Goal: Complete application form

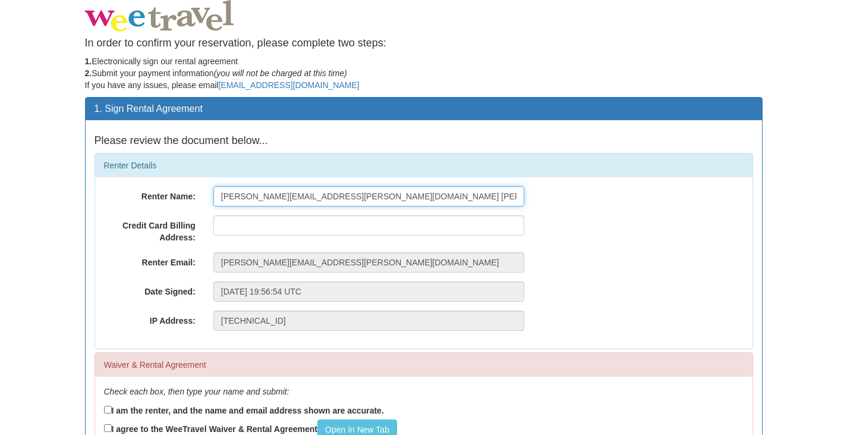
click at [250, 195] on input "[PERSON_NAME][EMAIL_ADDRESS][PERSON_NAME][DOMAIN_NAME] [PERSON_NAME]" at bounding box center [368, 196] width 311 height 20
drag, startPoint x: 414, startPoint y: 193, endPoint x: 184, endPoint y: 194, distance: 230.1
click at [184, 194] on div "Renter Name: [PERSON_NAME][EMAIL_ADDRESS][PERSON_NAME][DOMAIN_NAME] [PERSON_NAM…" at bounding box center [424, 196] width 658 height 20
type input "[PERSON_NAME]"
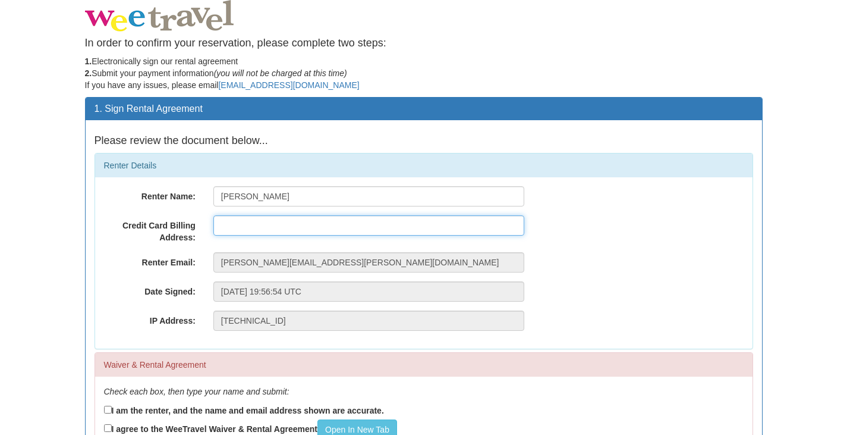
click at [237, 227] on input "text" at bounding box center [368, 225] width 311 height 20
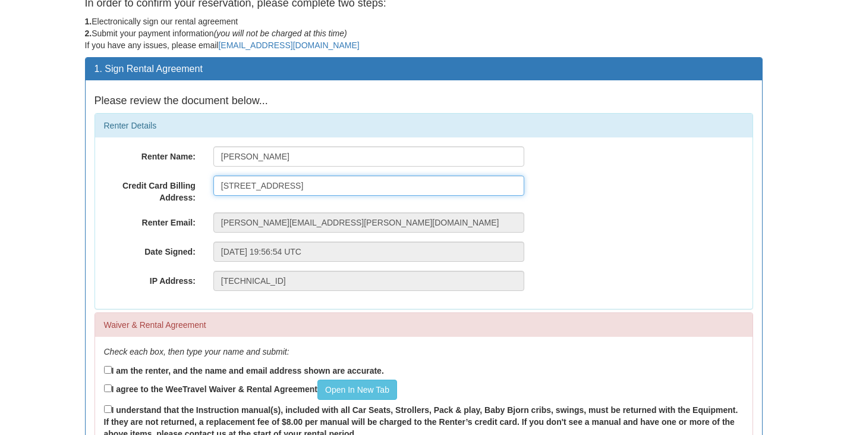
scroll to position [59, 0]
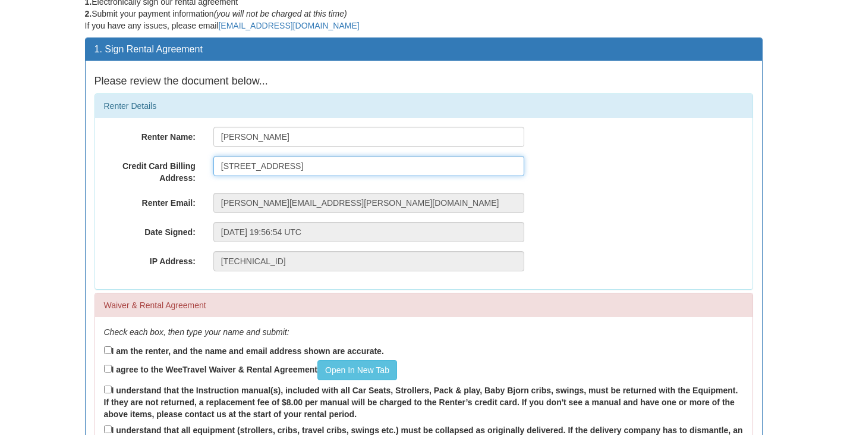
type input "[STREET_ADDRESS]"
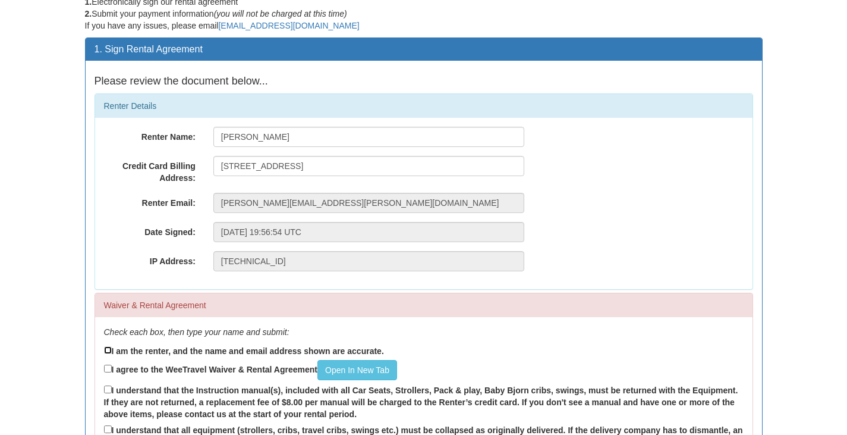
click at [108, 348] on input "I am the renter, and the name and email address shown are accurate." at bounding box center [108, 350] width 8 height 8
click at [106, 349] on input "I am the renter, and the name and email address shown are accurate." at bounding box center [108, 350] width 8 height 8
checkbox input "false"
click at [111, 368] on input "I agree to the WeeTravel Waiver & Rental Agreement Open In [GEOGRAPHIC_DATA]" at bounding box center [108, 369] width 8 height 8
checkbox input "true"
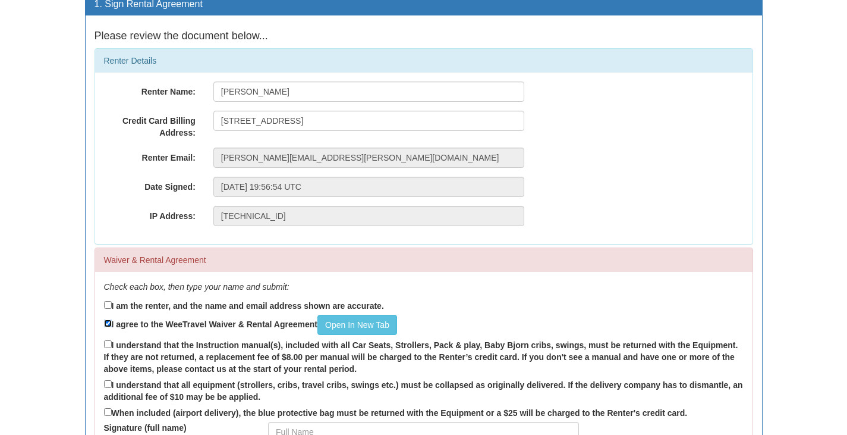
scroll to position [119, 0]
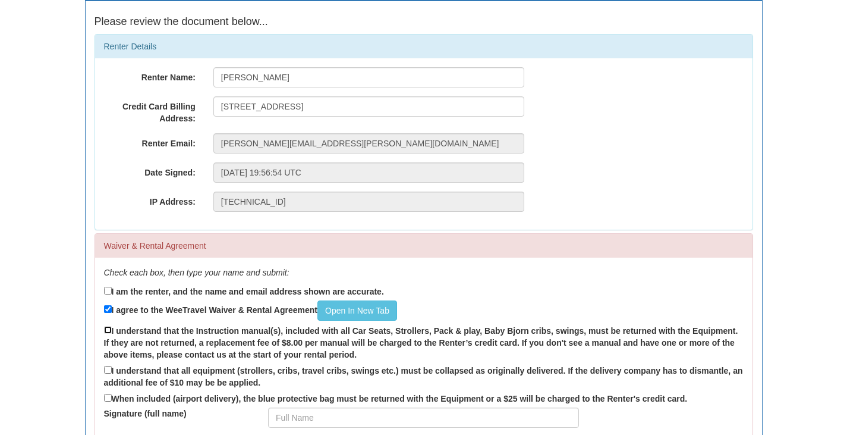
click at [108, 329] on input "I understand that the Instruction manual(s), included with all Car Seats, Strol…" at bounding box center [108, 330] width 8 height 8
checkbox input "true"
click at [108, 371] on input "I understand that all equipment (strollers, cribs, travel cribs, swings etc.) m…" at bounding box center [108, 370] width 8 height 8
checkbox input "true"
click at [108, 289] on input "I am the renter, and the name and email address shown are accurate." at bounding box center [108, 291] width 8 height 8
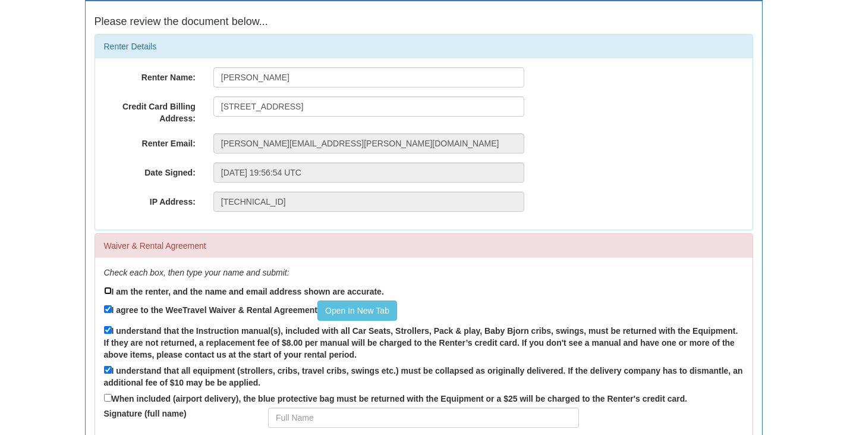
checkbox input "true"
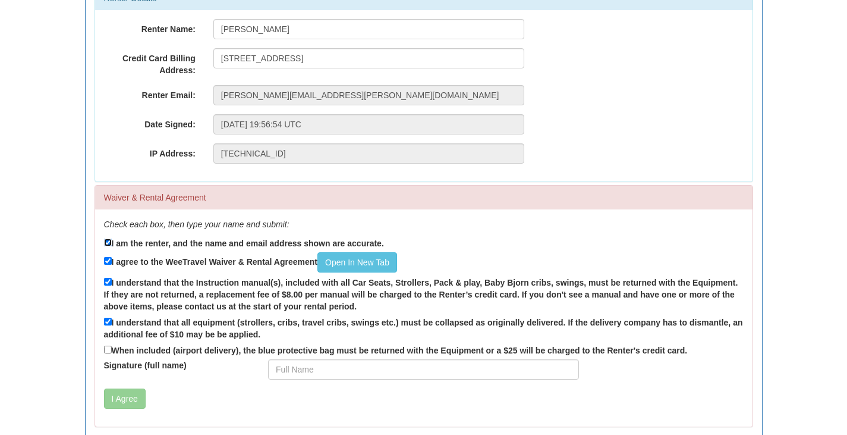
scroll to position [178, 0]
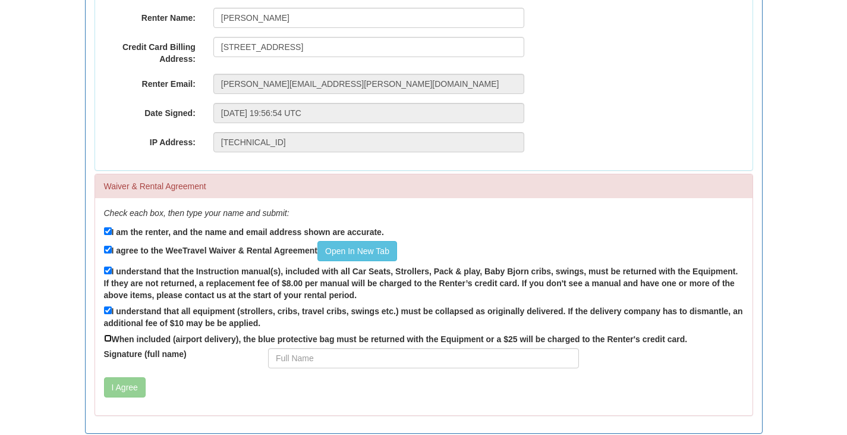
click at [107, 339] on input "When included (airport delivery), the blue protective bag must be returned with…" at bounding box center [108, 338] width 8 height 8
checkbox input "true"
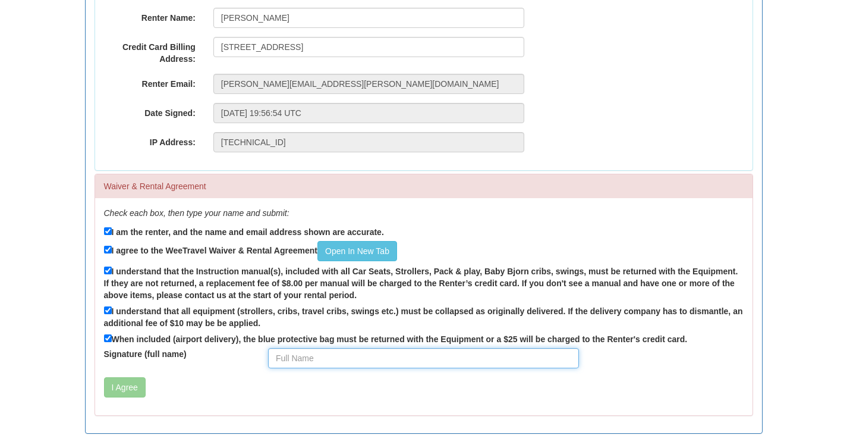
click at [294, 358] on input "Signature (full name)" at bounding box center [423, 358] width 311 height 20
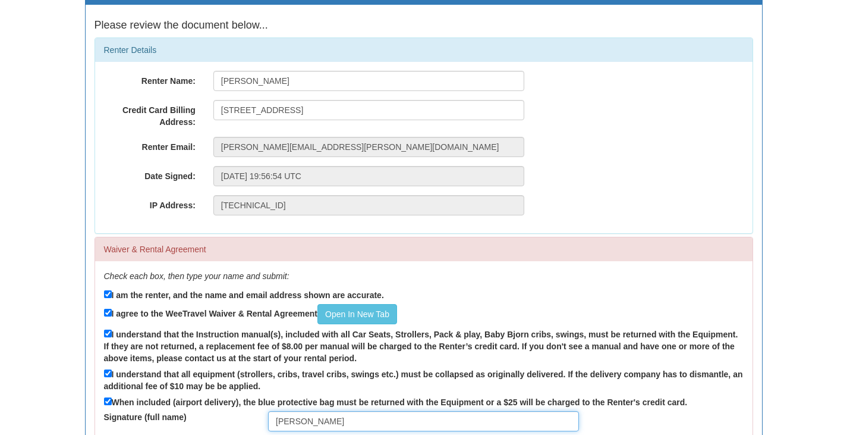
scroll to position [59, 0]
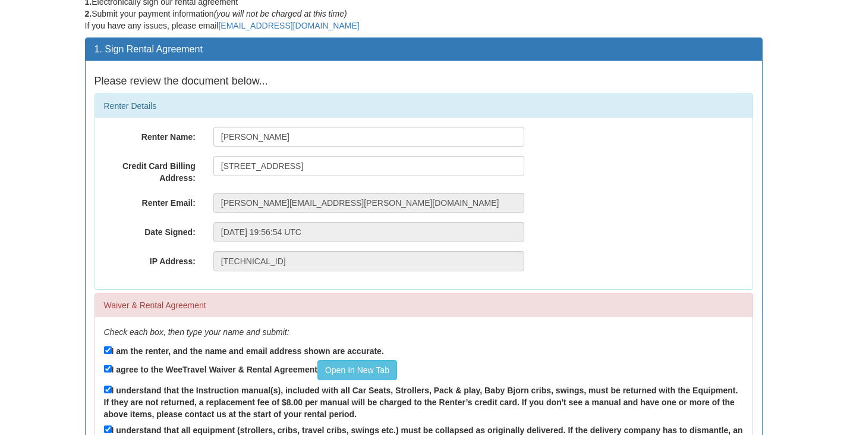
type input "Jerry Brooner"
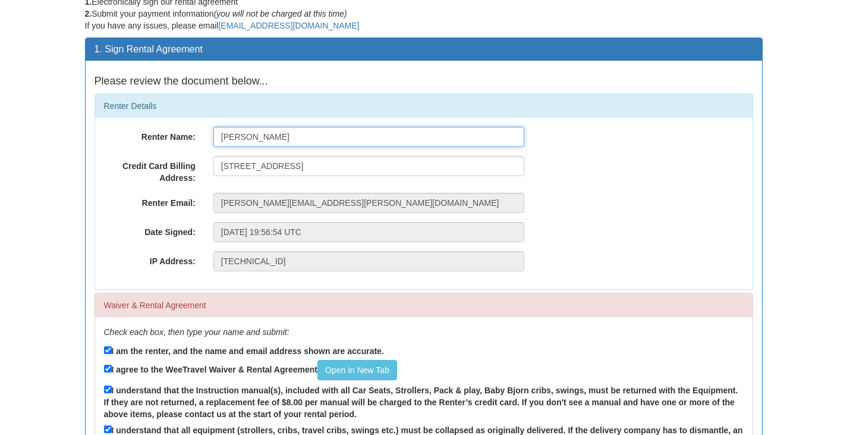
click at [242, 136] on input "Jerry Brooner" at bounding box center [368, 137] width 311 height 20
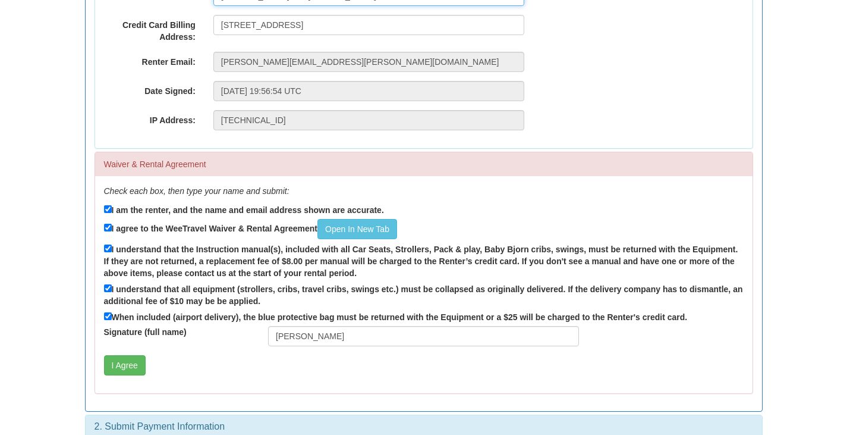
scroll to position [217, 0]
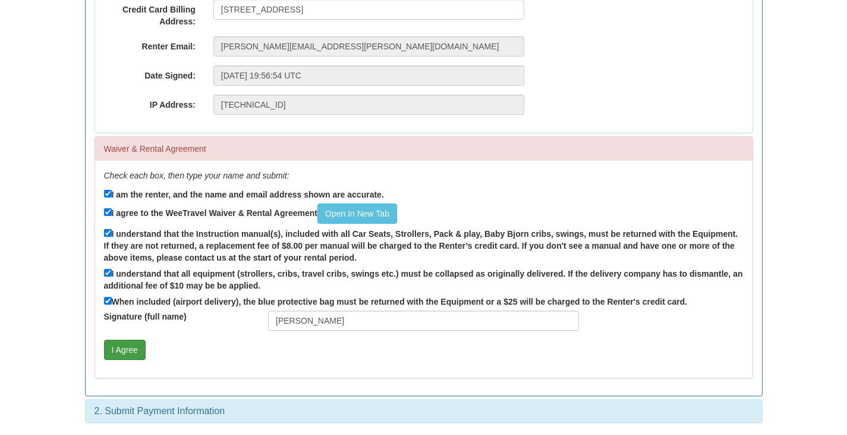
type input "Jerry and Amber Brooner"
click at [128, 348] on button "I Agree" at bounding box center [125, 350] width 42 height 20
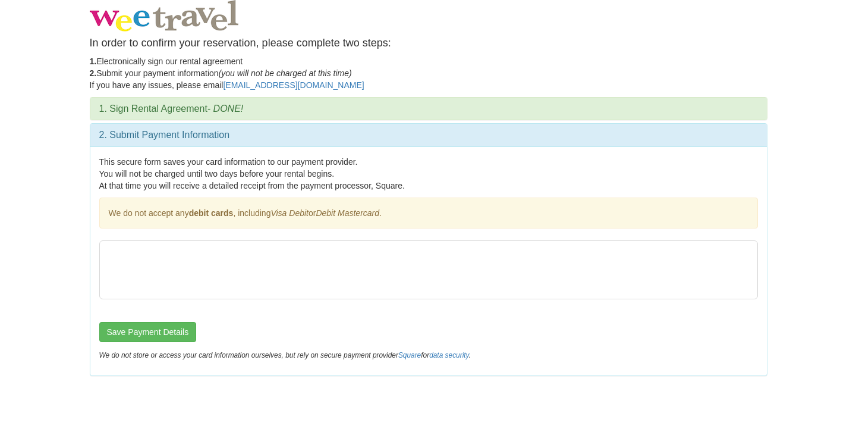
scroll to position [0, 0]
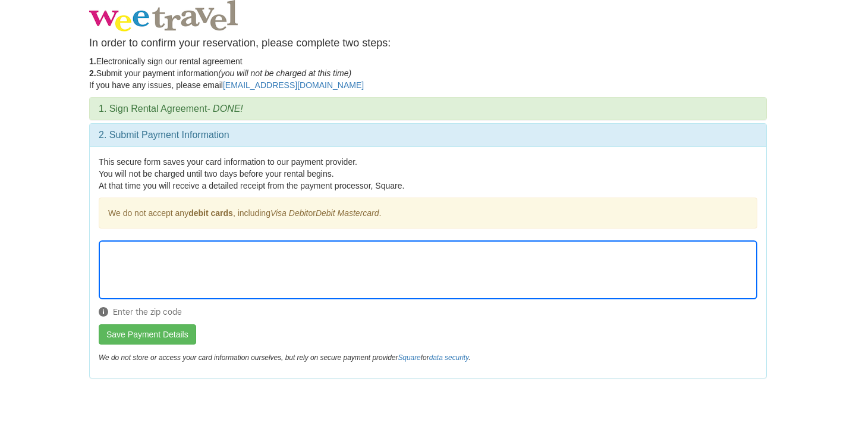
click at [138, 310] on div "Enter the zip code" at bounding box center [428, 282] width 659 height 84
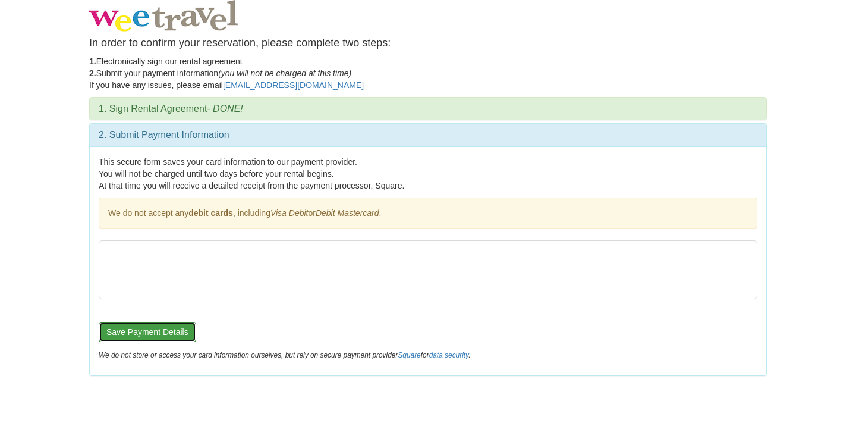
click at [137, 332] on button "Save Payment Details" at bounding box center [148, 332] width 98 height 20
